Goal: Transaction & Acquisition: Download file/media

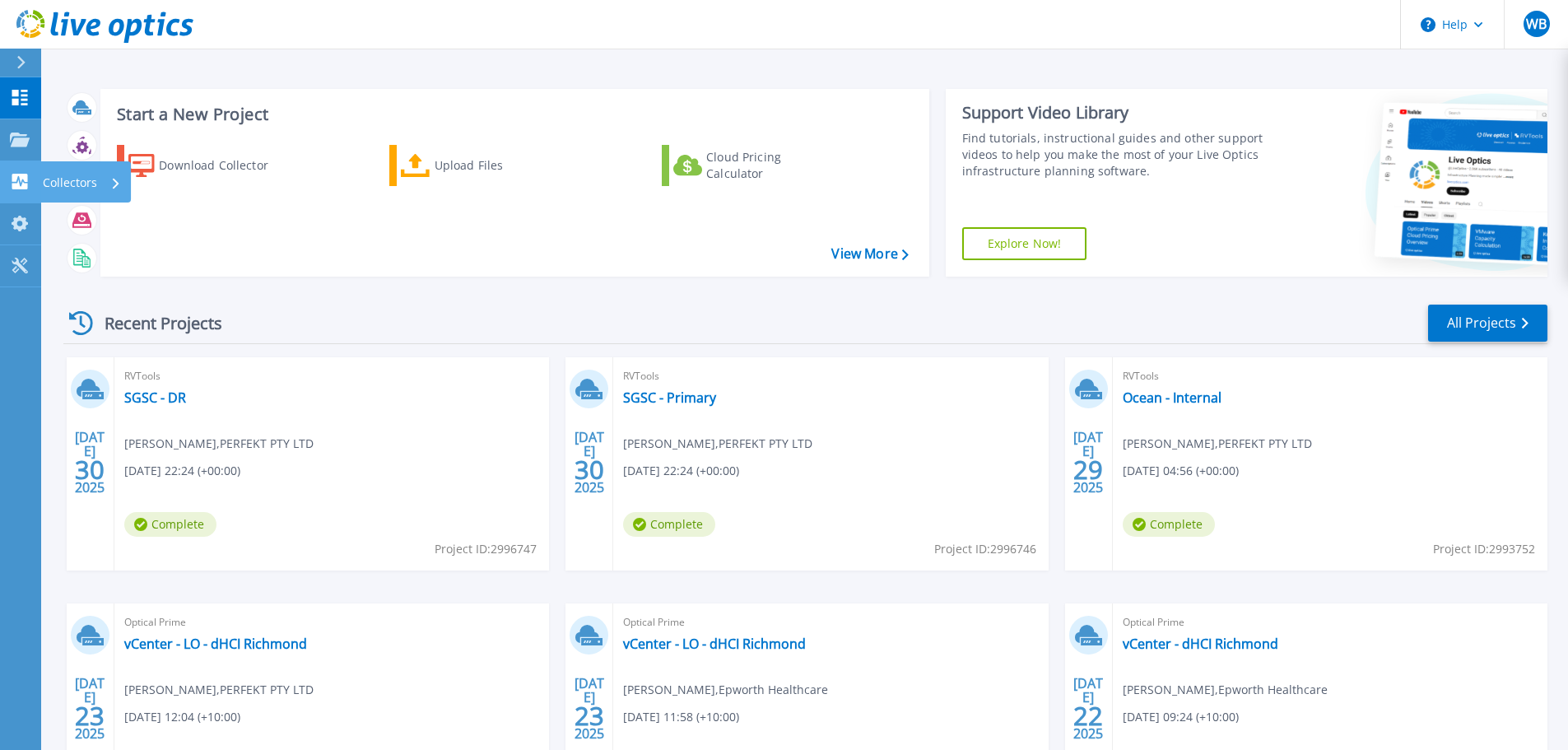
click at [21, 184] on icon at bounding box center [19, 181] width 20 height 15
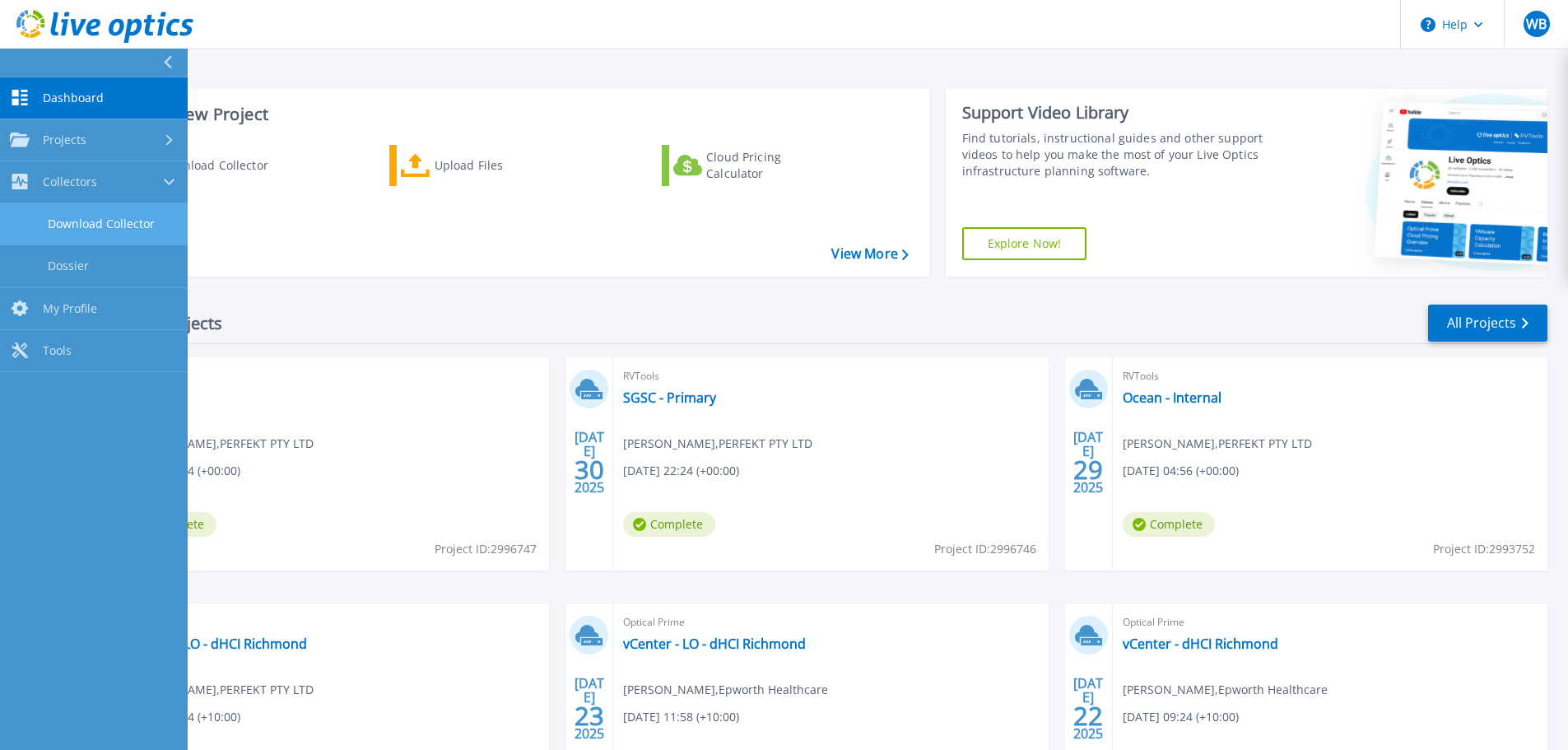
click at [110, 227] on link "Download Collector" at bounding box center [93, 225] width 188 height 42
